Goal: Information Seeking & Learning: Learn about a topic

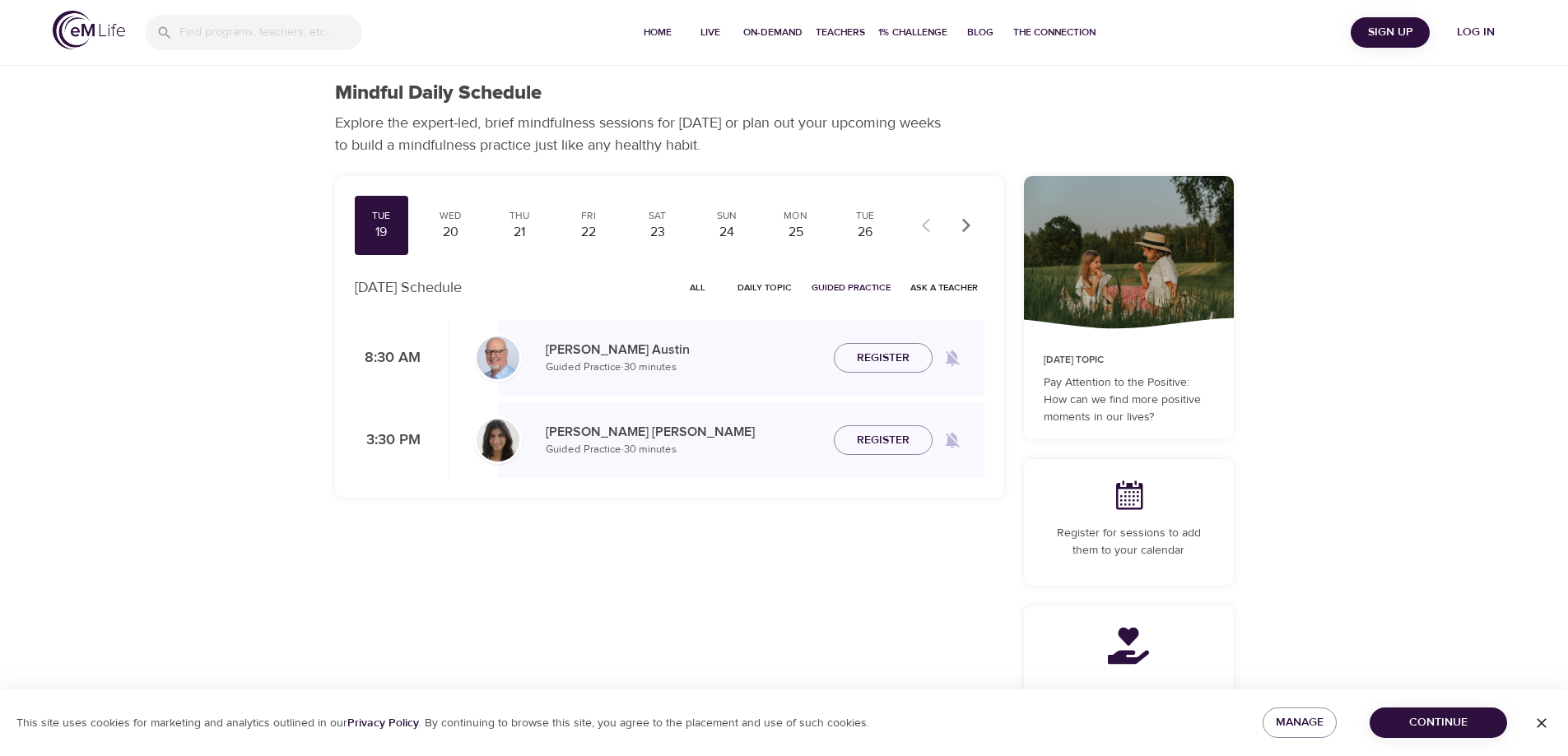
click at [1498, 40] on span "Log in" at bounding box center [1475, 32] width 66 height 21
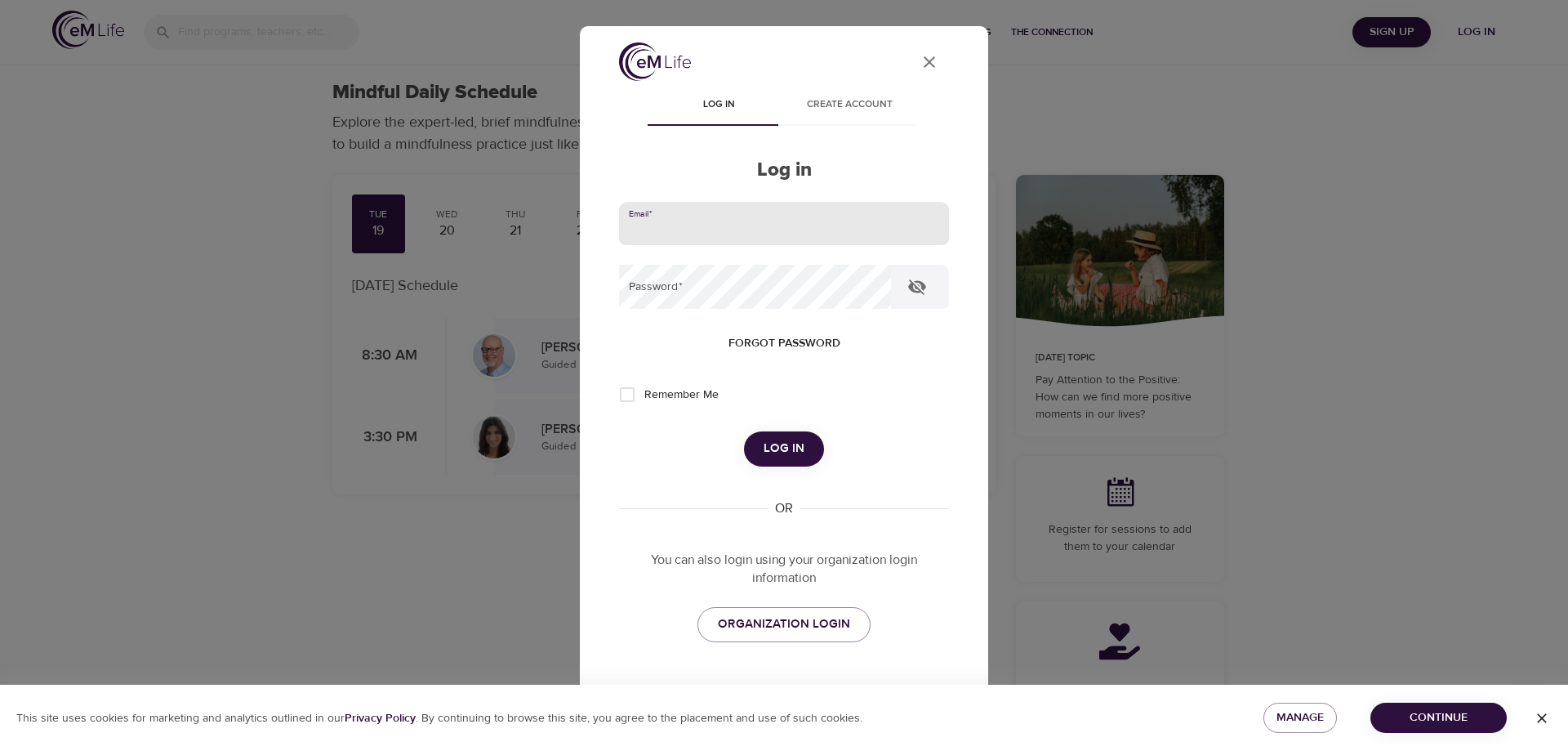
drag, startPoint x: 687, startPoint y: 229, endPoint x: 703, endPoint y: 246, distance: 23.3
click at [687, 229] on input "email" at bounding box center [784, 223] width 330 height 44
type input "[EMAIL_ADDRESS][DOMAIN_NAME]"
click at [744, 431] on button "Log in" at bounding box center [783, 448] width 80 height 34
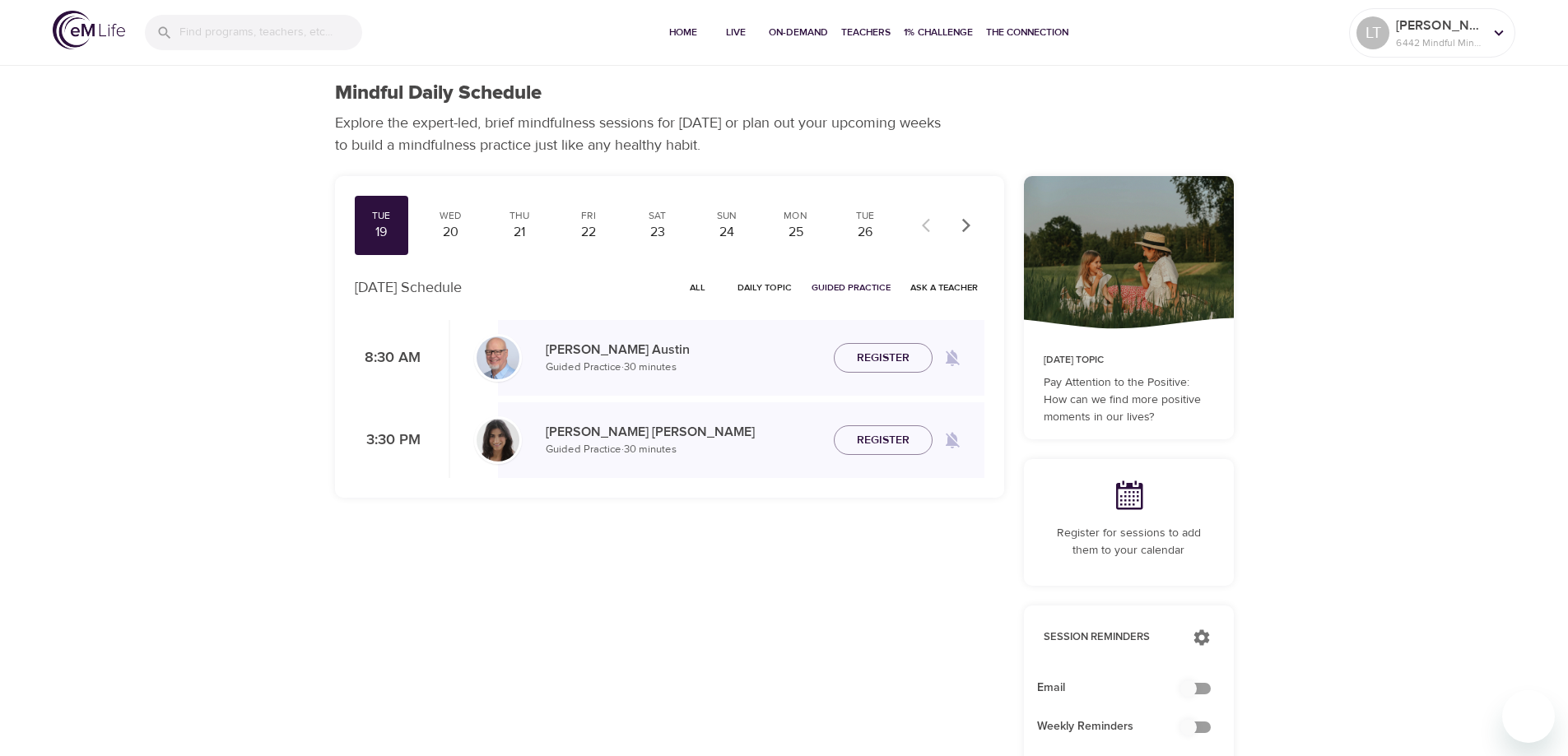
checkbox input "true"
click at [701, 283] on span "All" at bounding box center [698, 287] width 40 height 15
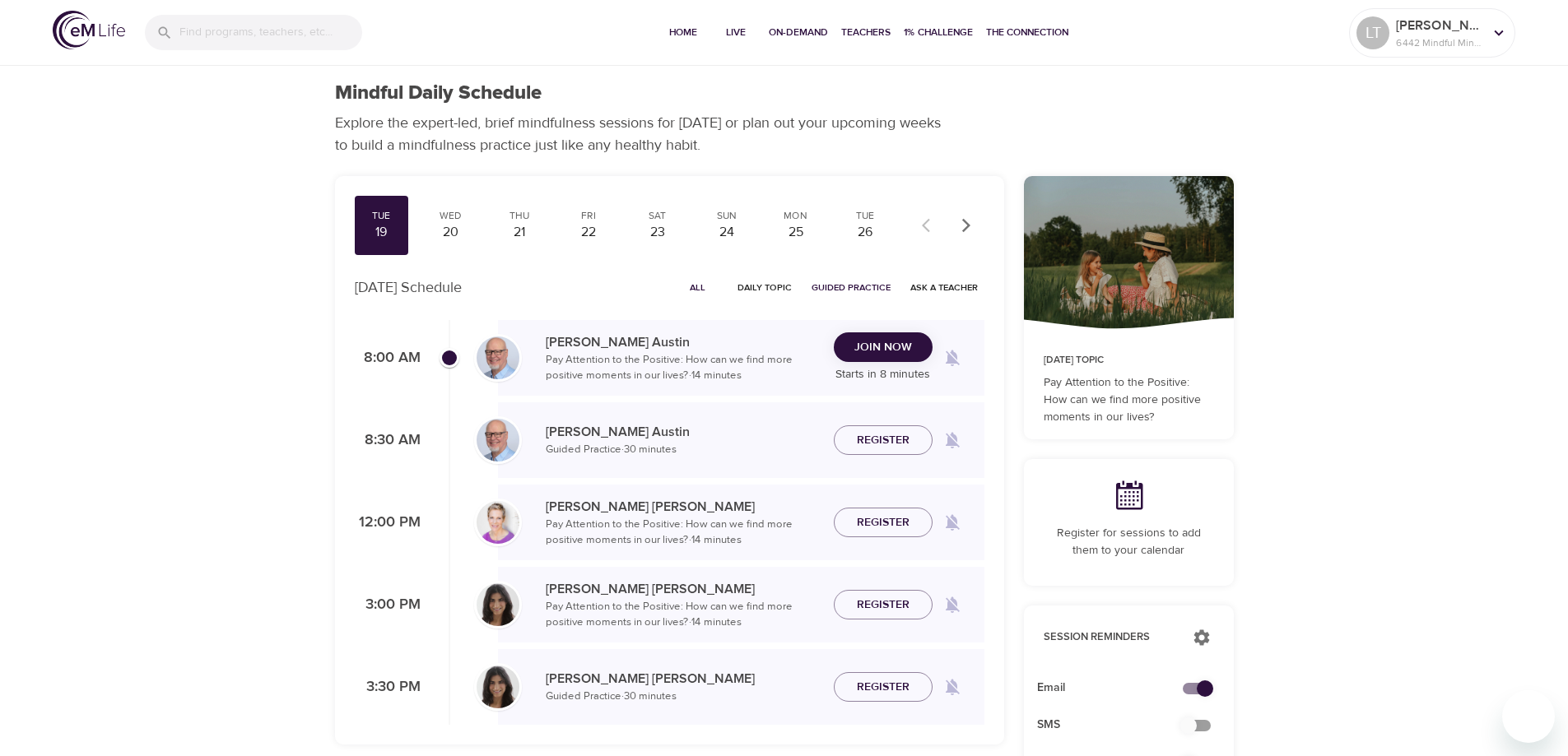
click at [702, 282] on span "All" at bounding box center [698, 287] width 40 height 15
click at [454, 231] on div "20" at bounding box center [450, 232] width 41 height 19
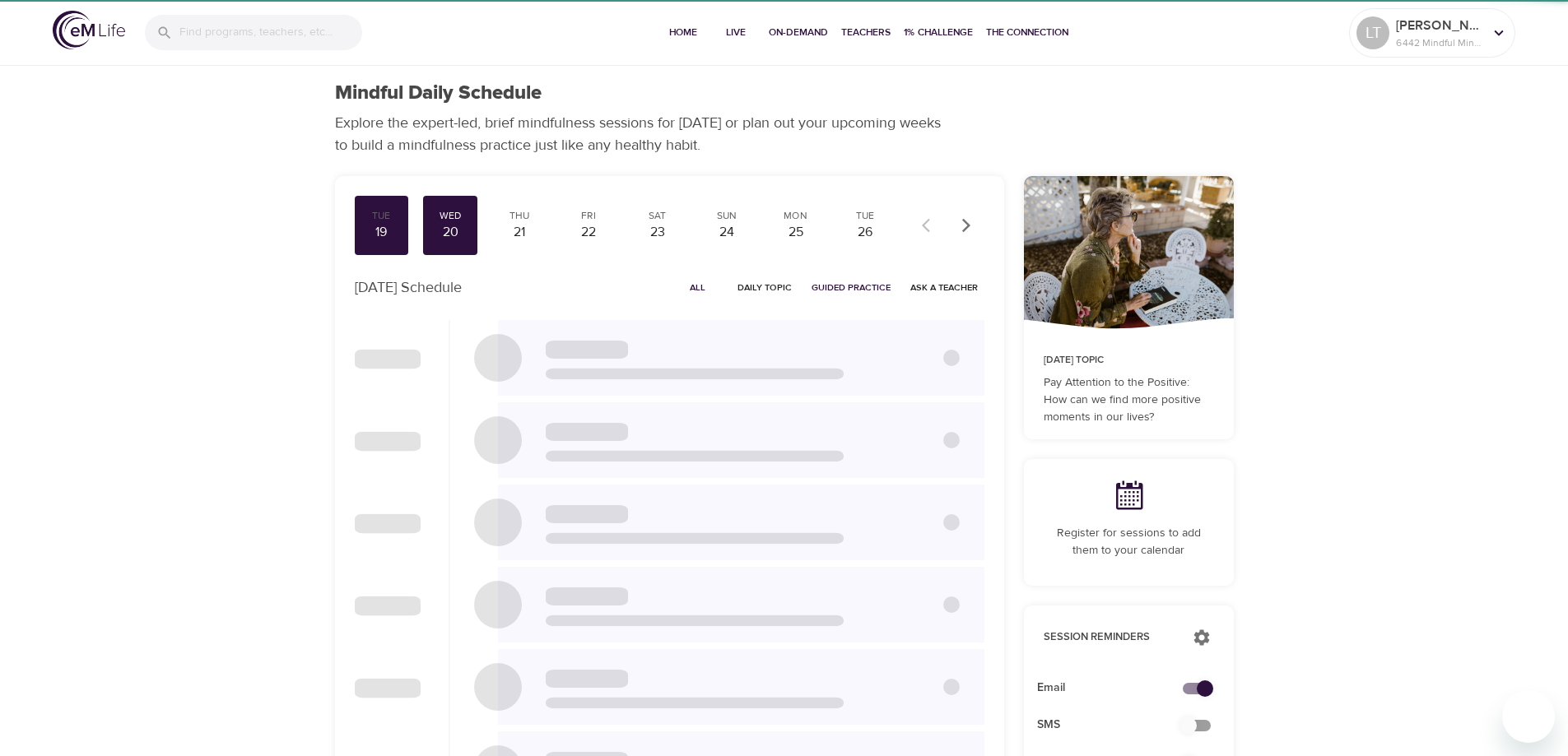
click at [387, 232] on div "19" at bounding box center [382, 232] width 41 height 19
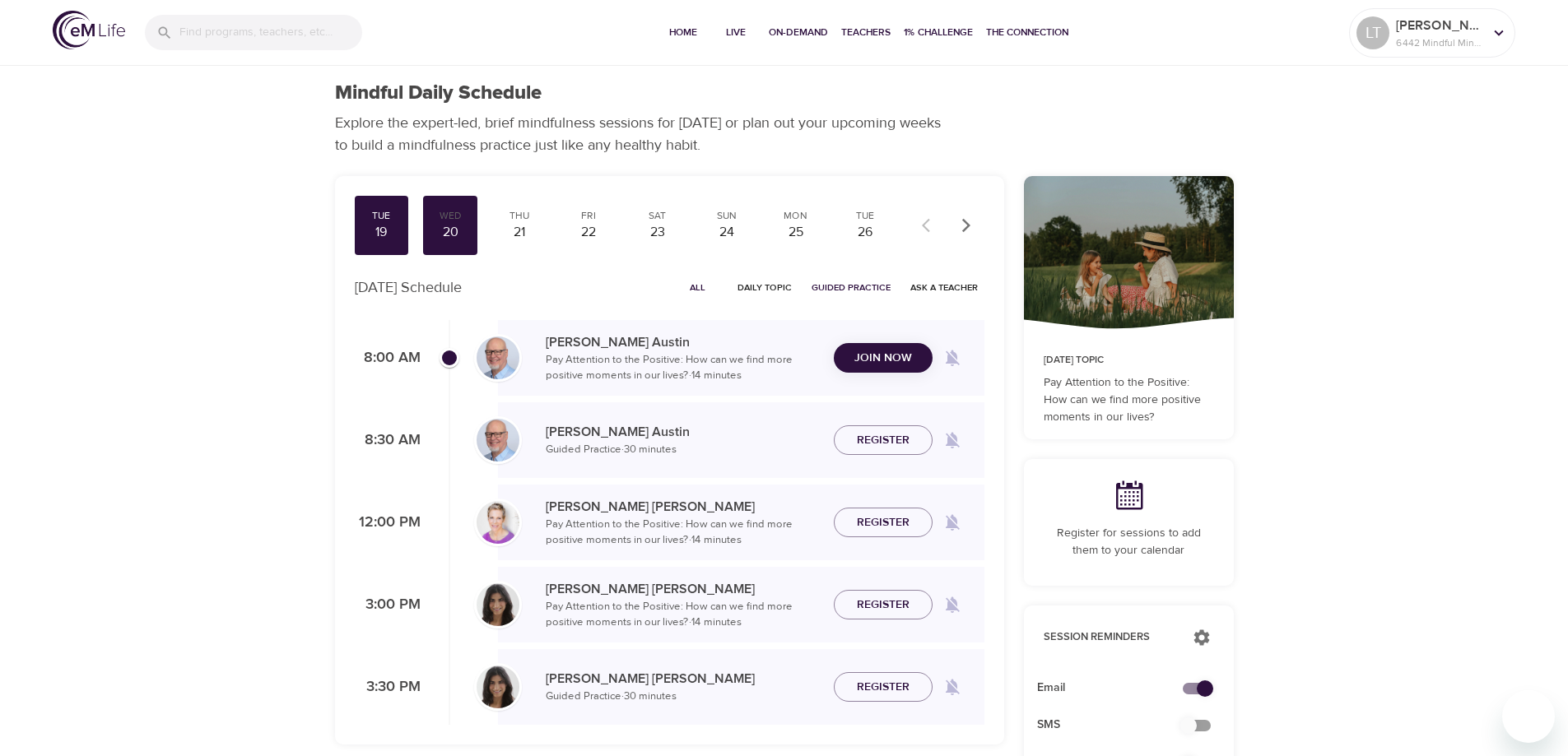
click at [699, 287] on span "All" at bounding box center [698, 287] width 40 height 15
click at [688, 287] on span "All" at bounding box center [698, 287] width 40 height 15
click at [695, 287] on span "All" at bounding box center [698, 287] width 40 height 15
click at [716, 285] on span "All" at bounding box center [698, 287] width 40 height 15
